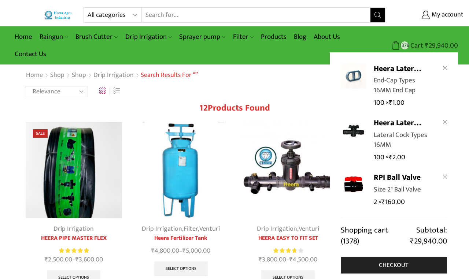
click at [382, 43] on span "1378" at bounding box center [405, 45] width 8 height 8
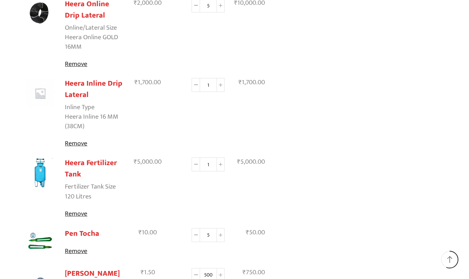
scroll to position [721, 0]
click at [77, 209] on link "Remove" at bounding box center [94, 214] width 59 height 10
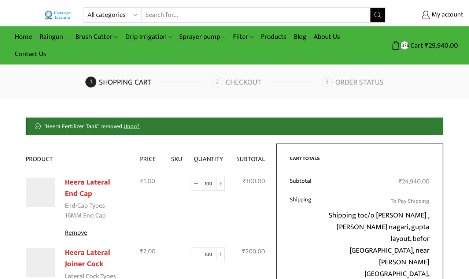
scroll to position [0, 0]
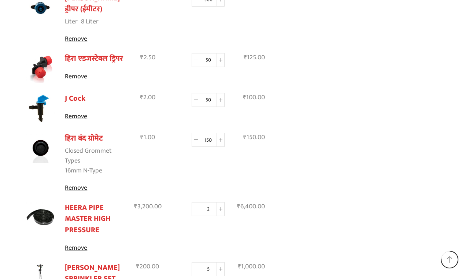
scroll to position [925, 0]
click at [78, 112] on link "Remove" at bounding box center [94, 117] width 59 height 10
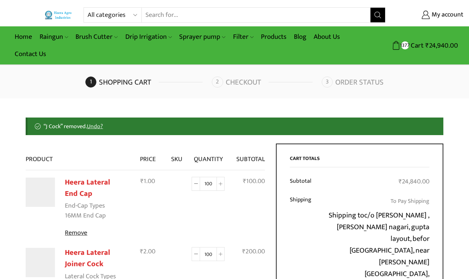
scroll to position [0, 0]
click at [380, 14] on icon "Search button" at bounding box center [377, 15] width 7 height 7
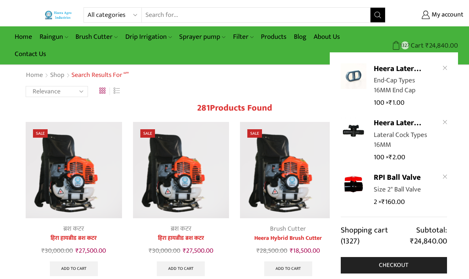
click at [411, 43] on span "Cart" at bounding box center [416, 46] width 15 height 10
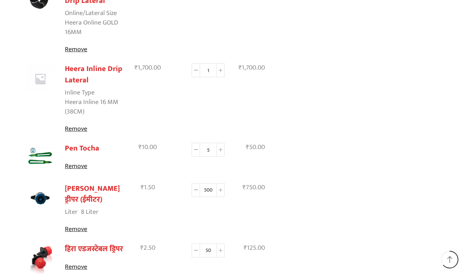
scroll to position [729, 0]
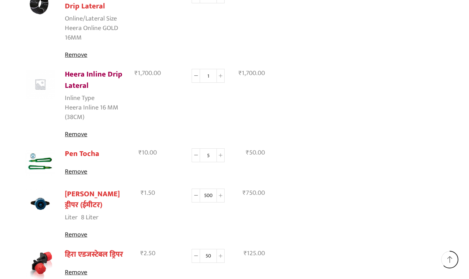
click at [81, 68] on link "Heera Inline Drip Lateral" at bounding box center [93, 80] width 57 height 24
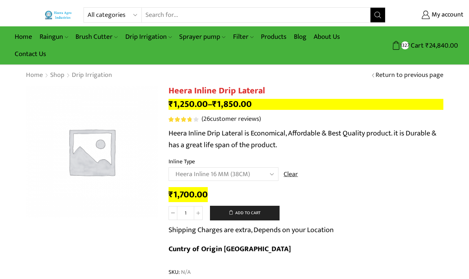
click at [156, 17] on input "Search input" at bounding box center [256, 15] width 228 height 15
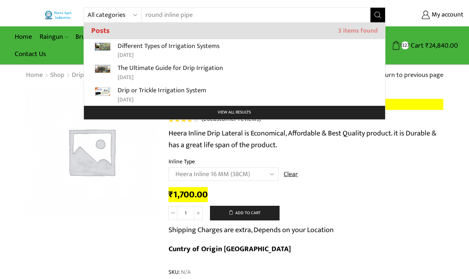
type input "round inline pipe"
click at [377, 15] on button "Search" at bounding box center [377, 15] width 15 height 15
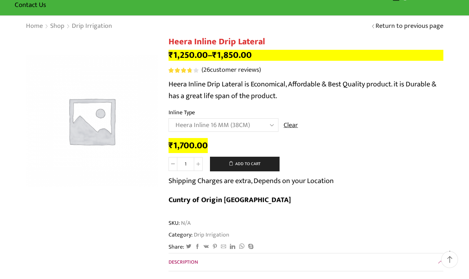
scroll to position [49, 0]
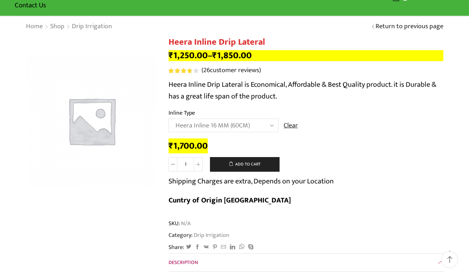
select select "Heera Inline 16 MM (38CM)"
click at [410, 25] on link "Return to previous page" at bounding box center [409, 27] width 68 height 10
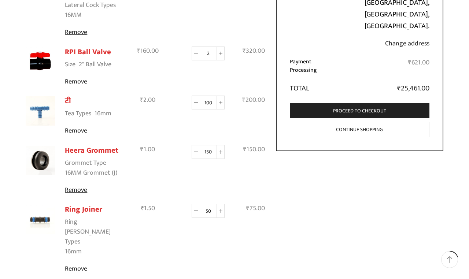
scroll to position [242, 0]
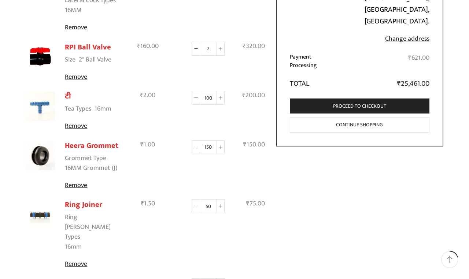
click at [196, 98] on icon at bounding box center [196, 98] width 4 height 4
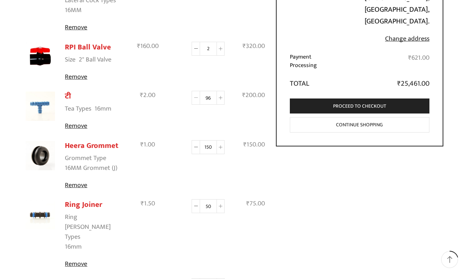
type input "95"
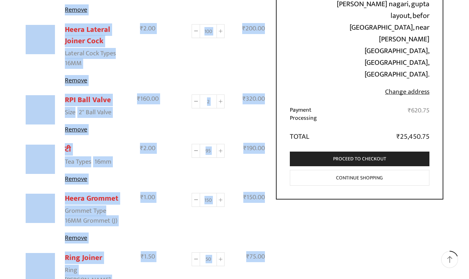
scroll to position [225, 0]
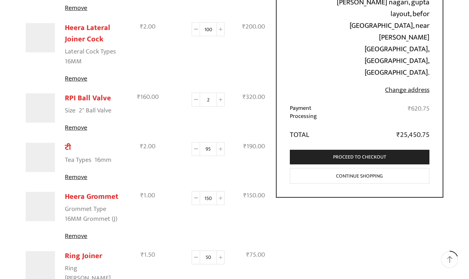
click at [213, 152] on input "95" at bounding box center [208, 149] width 16 height 14
type input "9"
type input "50"
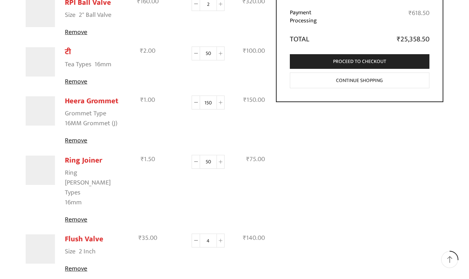
scroll to position [329, 0]
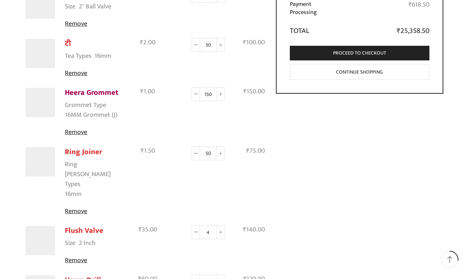
click at [86, 95] on link "Heera Grommet" at bounding box center [91, 92] width 53 height 12
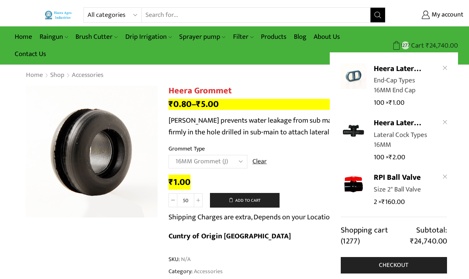
click at [411, 43] on span "Cart" at bounding box center [416, 46] width 15 height 10
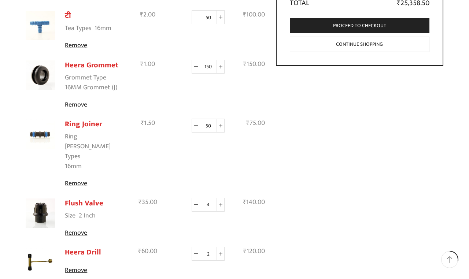
scroll to position [324, 0]
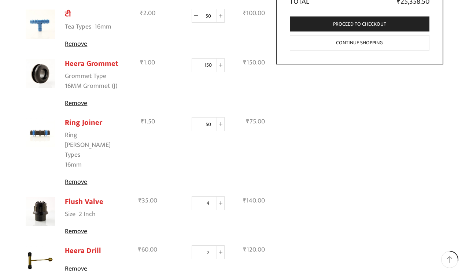
click at [212, 67] on input "150" at bounding box center [208, 65] width 16 height 14
type input "1"
type input "100"
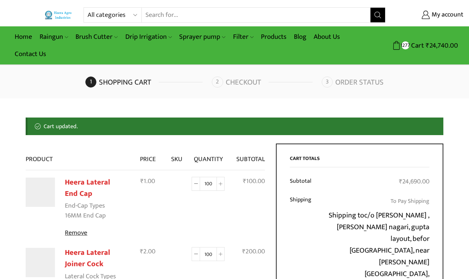
scroll to position [0, 0]
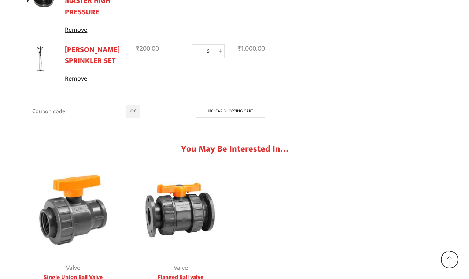
scroll to position [1105, 0]
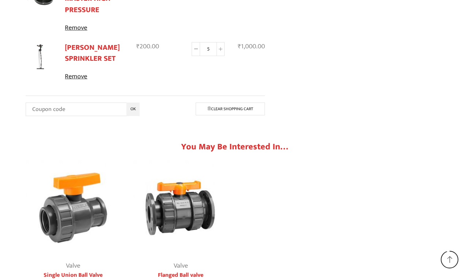
click at [60, 196] on img "1 / 2" at bounding box center [73, 207] width 95 height 95
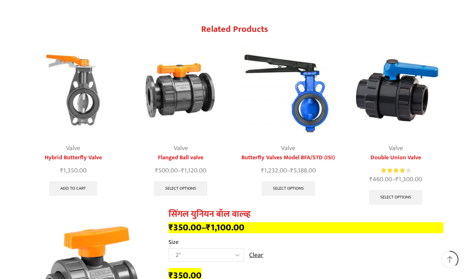
scroll to position [729, 0]
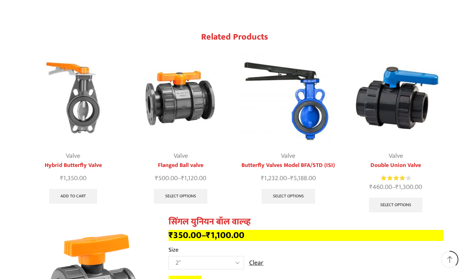
click at [77, 83] on img "1 / 4" at bounding box center [73, 98] width 95 height 95
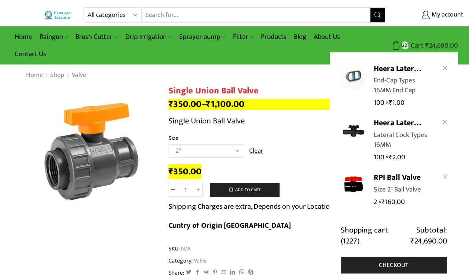
click at [427, 46] on span "₹" at bounding box center [427, 45] width 4 height 11
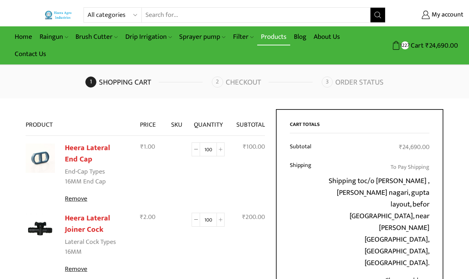
click at [274, 40] on link "Products" at bounding box center [273, 36] width 33 height 17
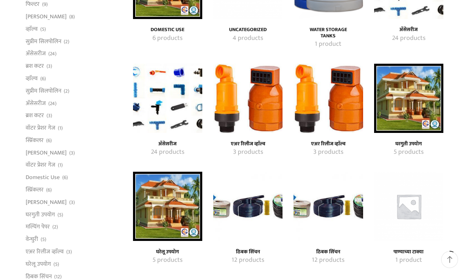
scroll to position [152, 0]
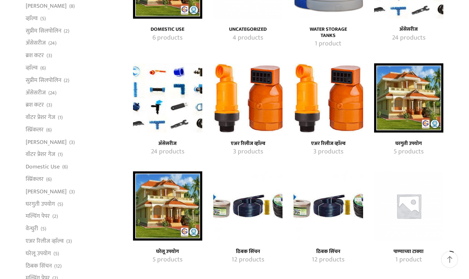
click at [251, 103] on img "Visit product category एअर रिलीज व्हाॅल्व" at bounding box center [247, 97] width 69 height 69
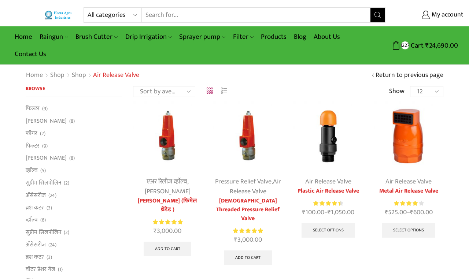
click at [332, 157] on img at bounding box center [327, 135] width 69 height 69
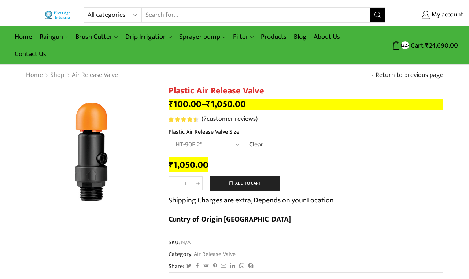
select select "ht88p-1"
click at [249, 184] on button "Add to cart" at bounding box center [245, 183] width 70 height 15
click at [265, 34] on link "Products" at bounding box center [273, 36] width 33 height 17
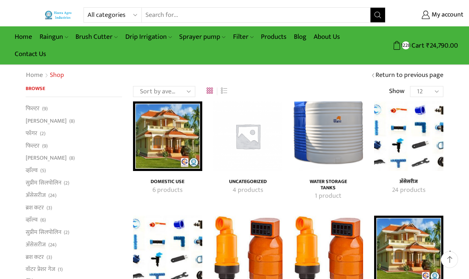
scroll to position [99, 0]
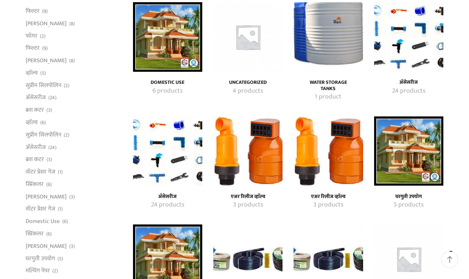
click at [262, 167] on img "Visit product category एअर रिलीज व्हाॅल्व" at bounding box center [247, 150] width 69 height 69
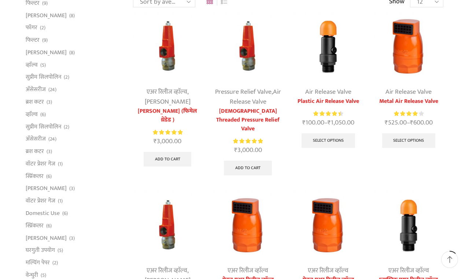
scroll to position [90, 0]
click at [405, 56] on img at bounding box center [408, 46] width 69 height 69
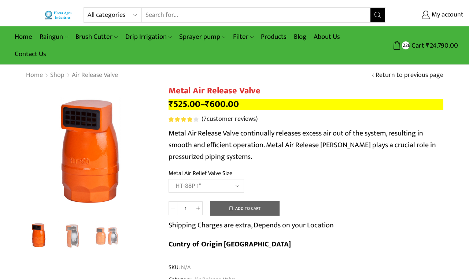
select select "ht-88p-1"
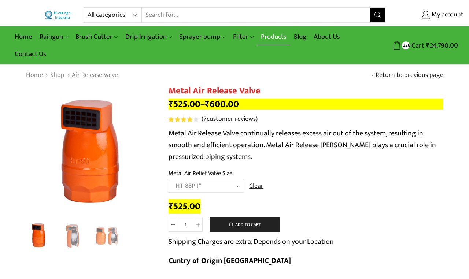
click at [266, 34] on link "Products" at bounding box center [273, 36] width 33 height 17
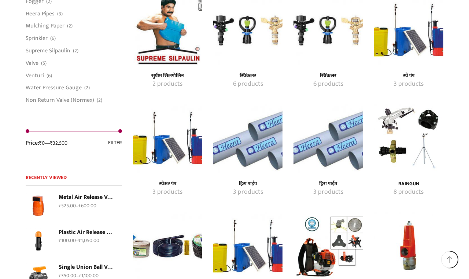
scroll to position [976, 0]
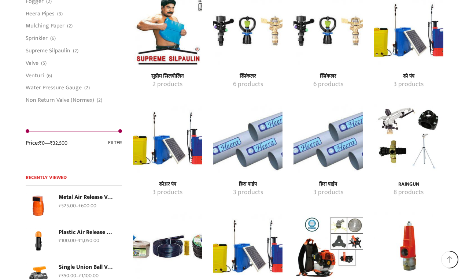
click at [240, 146] on img "Visit product category हिरा पाईप" at bounding box center [247, 138] width 69 height 69
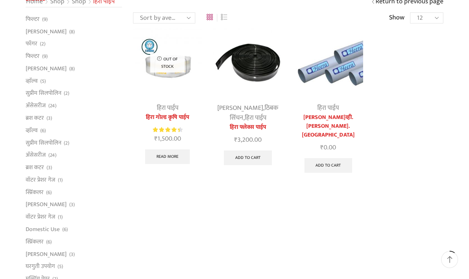
scroll to position [74, 0]
click at [246, 74] on img at bounding box center [247, 61] width 69 height 69
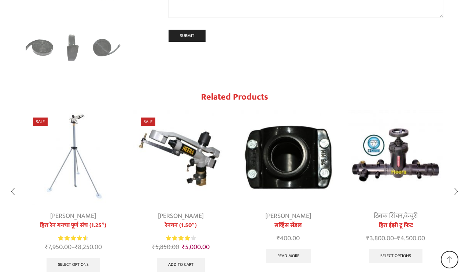
scroll to position [1444, 0]
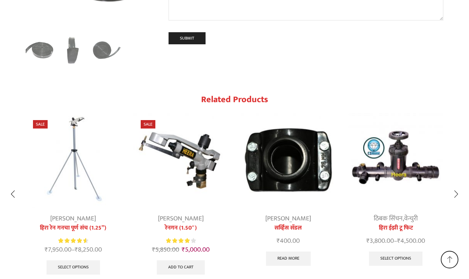
click at [308, 113] on img "3 / 10" at bounding box center [288, 160] width 95 height 95
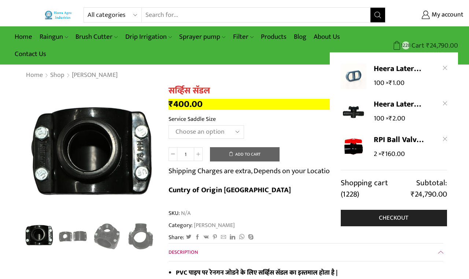
click at [414, 44] on span "Cart" at bounding box center [416, 46] width 15 height 10
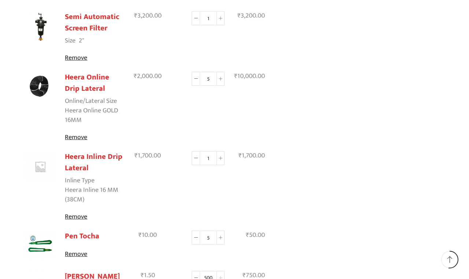
scroll to position [637, 0]
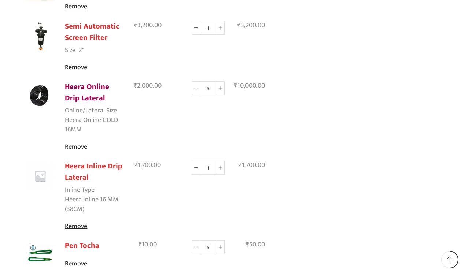
click at [75, 81] on link "Heera Online Drip Lateral" at bounding box center [87, 93] width 44 height 24
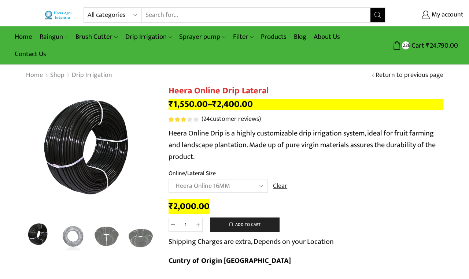
select select "Heera Online 16MM"
click at [195, 224] on span at bounding box center [198, 225] width 9 height 14
click at [197, 224] on icon at bounding box center [198, 225] width 4 height 4
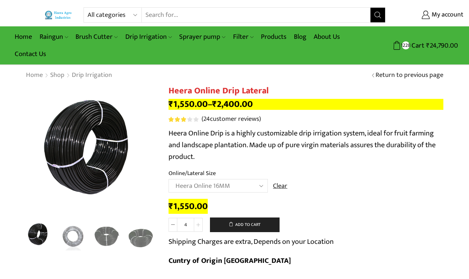
type input "5"
click at [243, 224] on button "Add to cart" at bounding box center [245, 224] width 70 height 15
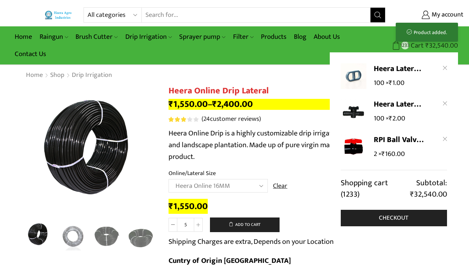
click at [401, 44] on span "1233" at bounding box center [405, 45] width 8 height 8
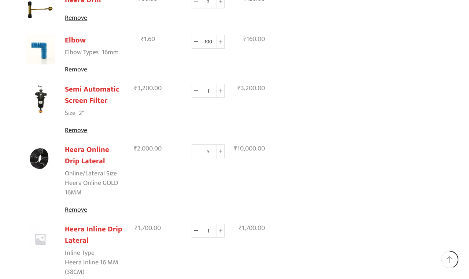
scroll to position [575, 0]
click at [74, 205] on link "Remove" at bounding box center [94, 210] width 59 height 10
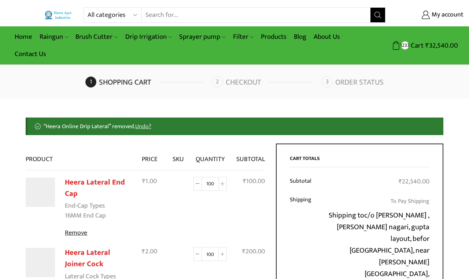
scroll to position [0, 0]
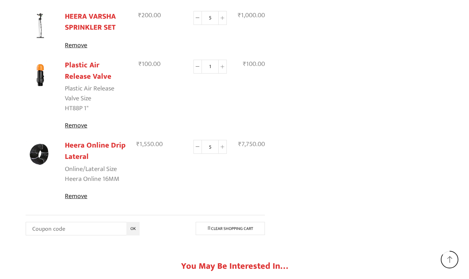
scroll to position [1057, 0]
click at [73, 139] on link "Heera Online Drip Lateral" at bounding box center [95, 151] width 61 height 24
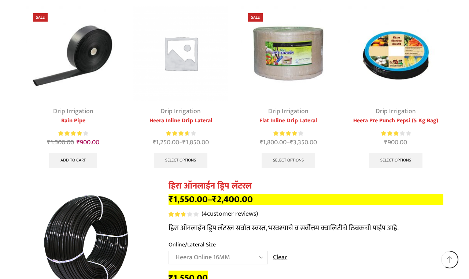
scroll to position [3614, 0]
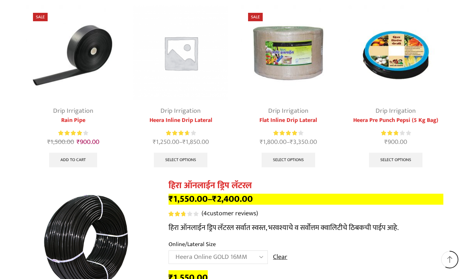
select select "Heera Online GOLD 16MM"
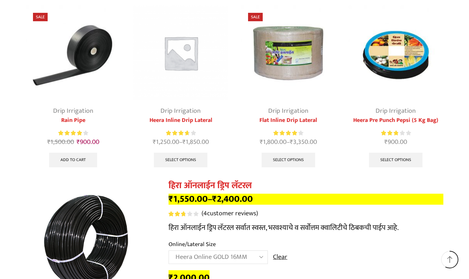
type input "5"
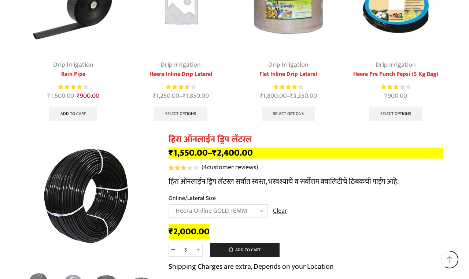
scroll to position [3646, 0]
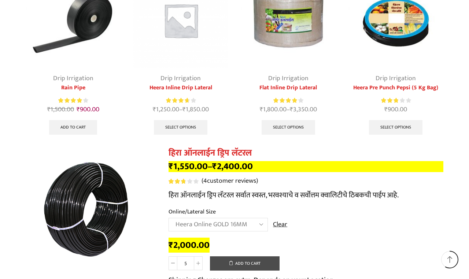
click at [237, 256] on button "Add to cart" at bounding box center [245, 263] width 70 height 15
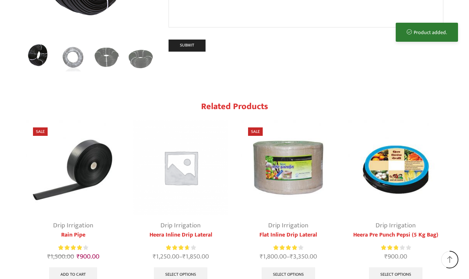
scroll to position [3486, 0]
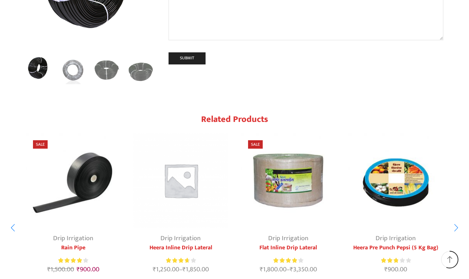
click at [302, 133] on img "3 / 10" at bounding box center [288, 180] width 95 height 95
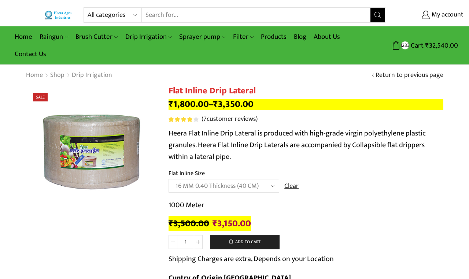
select select "16 MM 0.70 Thickness (50 CM)"
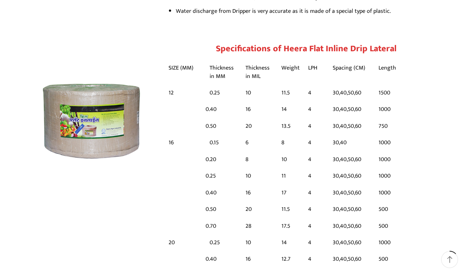
scroll to position [550, 0]
